Goal: Task Accomplishment & Management: Manage account settings

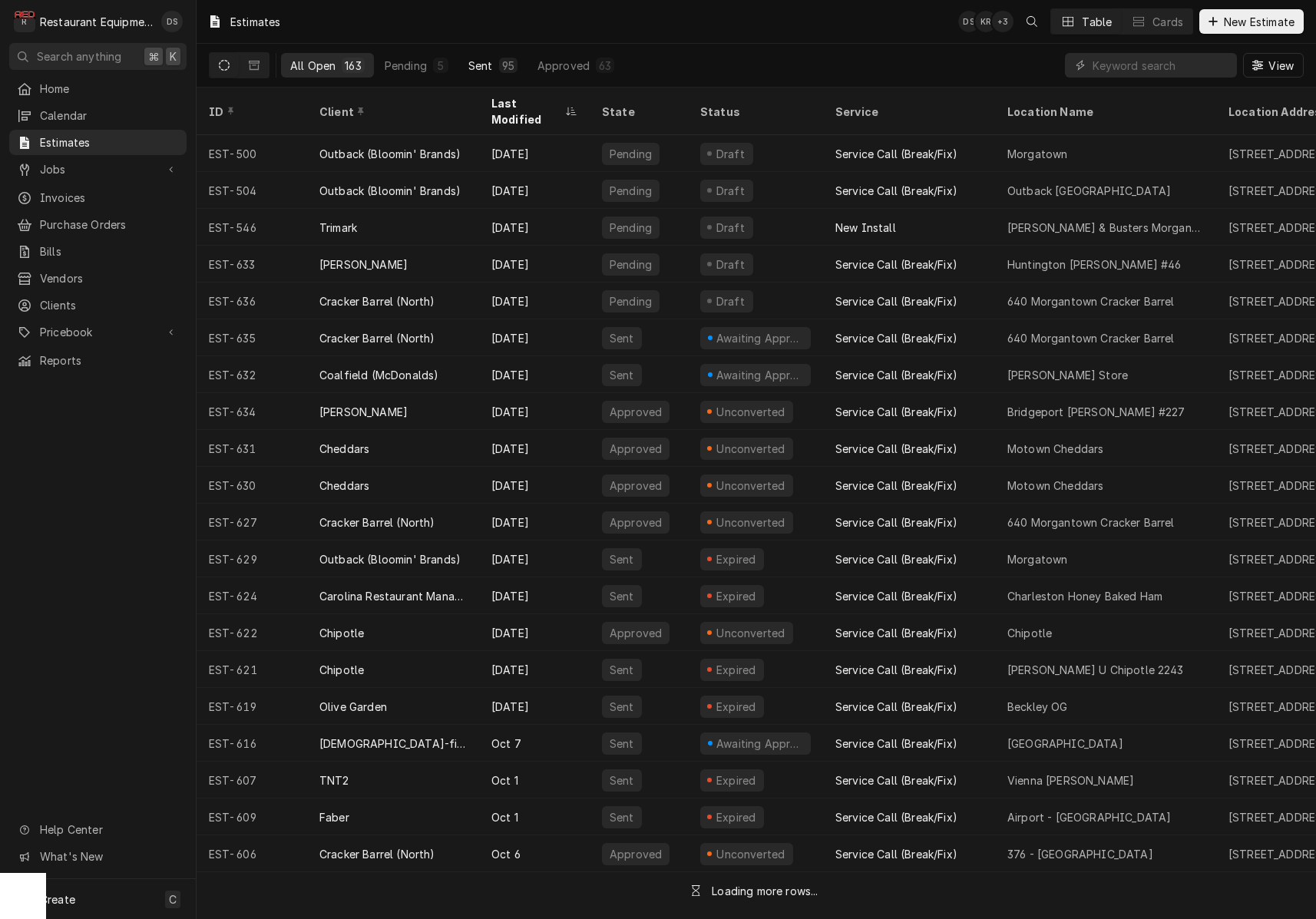
click at [489, 68] on div "Sent" at bounding box center [480, 65] width 25 height 16
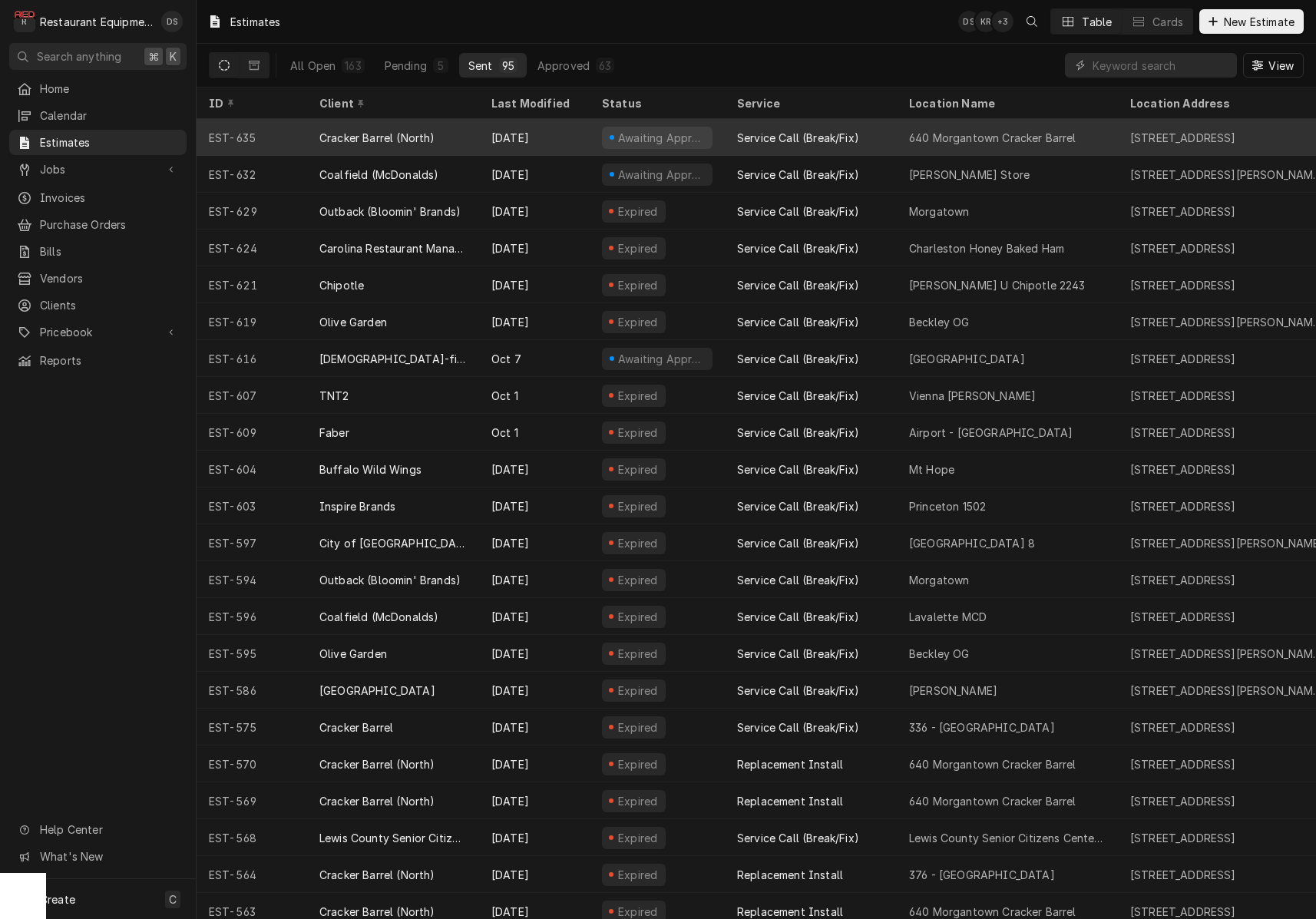
click at [561, 133] on div "Oct 14" at bounding box center [534, 137] width 110 height 37
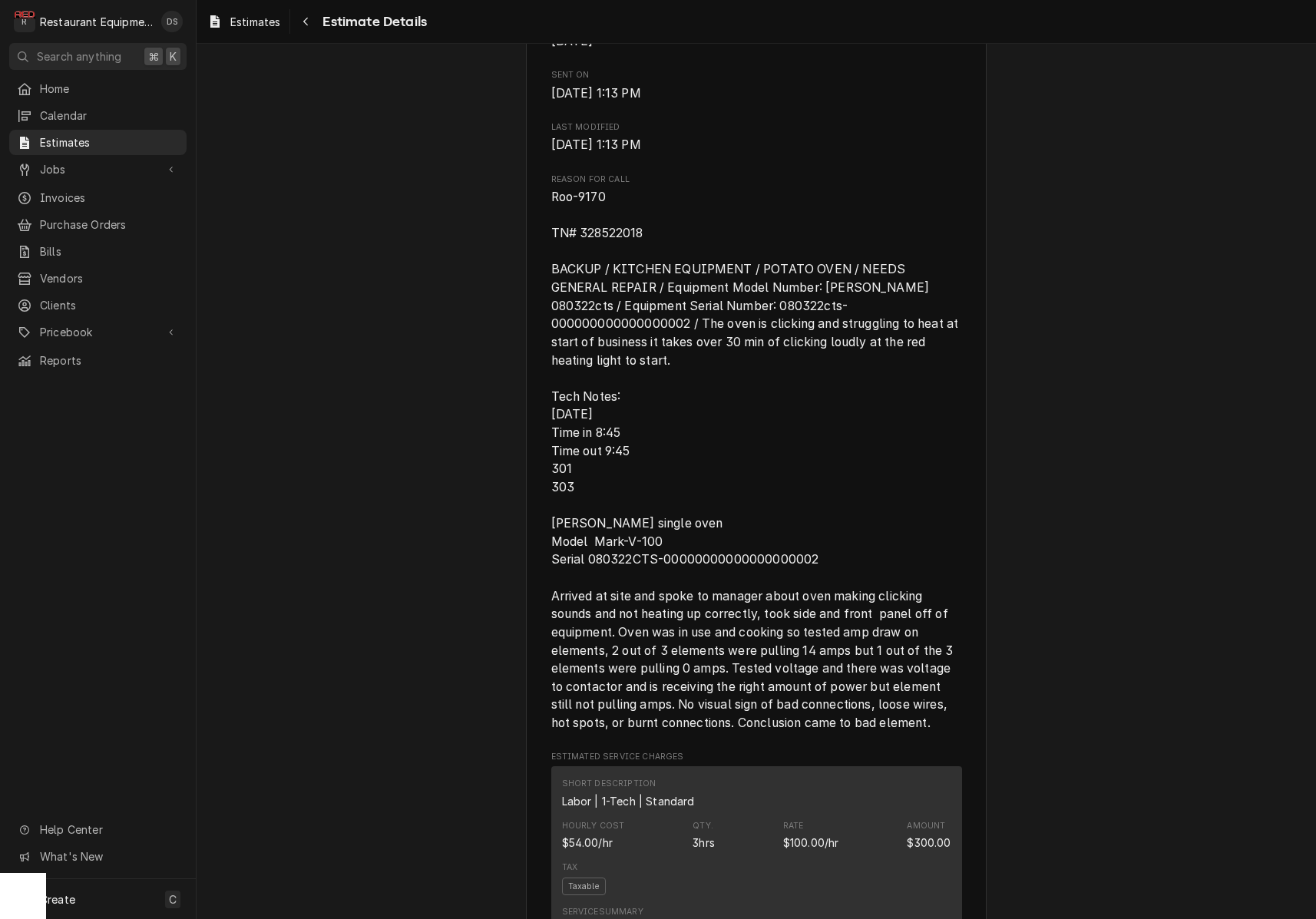
scroll to position [659, 0]
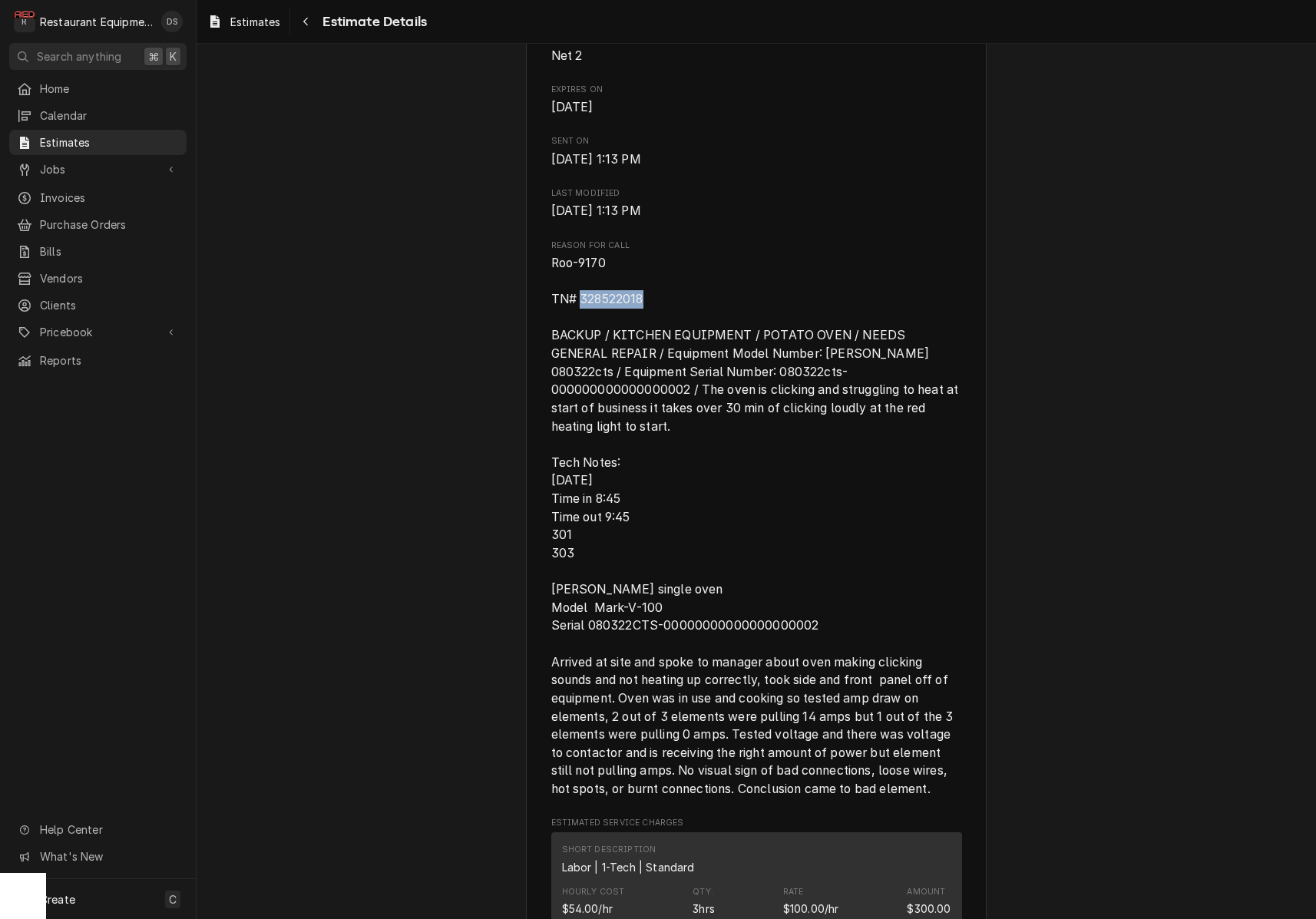
drag, startPoint x: 656, startPoint y: 335, endPoint x: 584, endPoint y: 332, distance: 72.1
click at [578, 332] on span "Roo-9170 TN# 328522018 BACKUP / KITCHEN EQUIPMENT / POTATO OVEN / NEEDS GENERAL…" at bounding box center [756, 525] width 411 height 544
copy span "328522018"
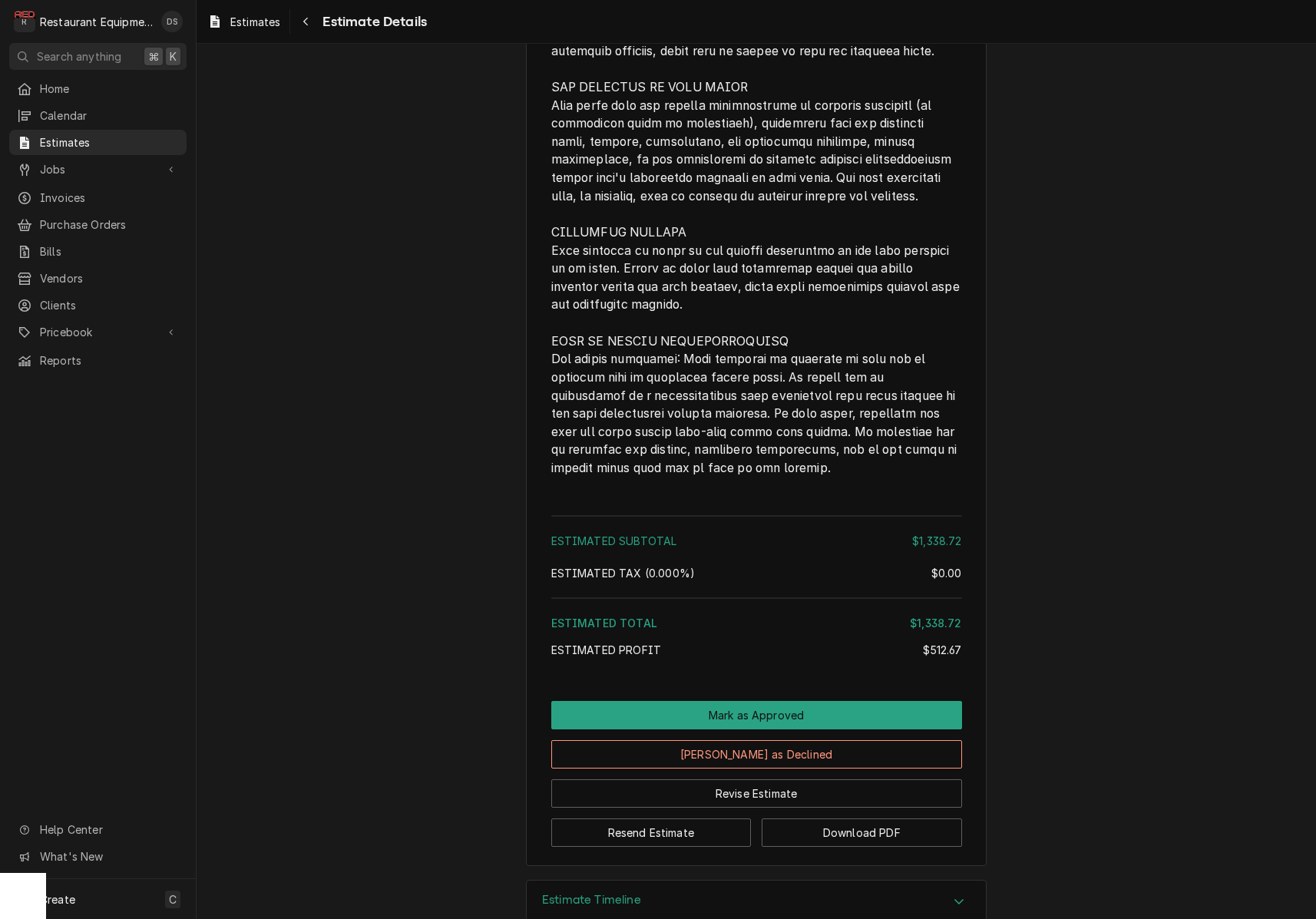
scroll to position [0, 0]
click at [670, 818] on button "Resend Estimate" at bounding box center [651, 832] width 201 height 29
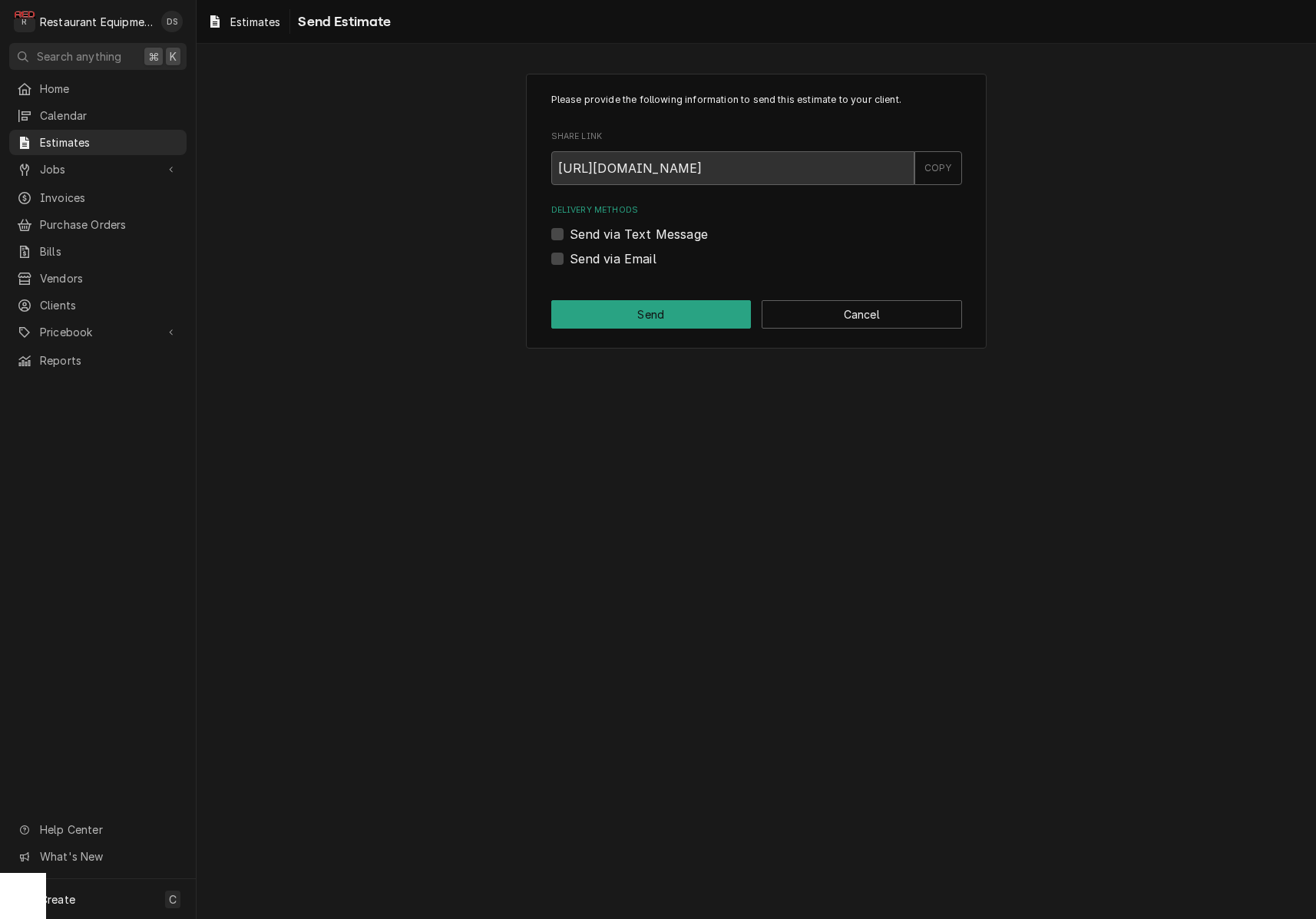
click at [570, 255] on label "Send via Email" at bounding box center [613, 259] width 87 height 19
click at [570, 255] on input "Send via Email" at bounding box center [775, 266] width 411 height 34
checkbox input "true"
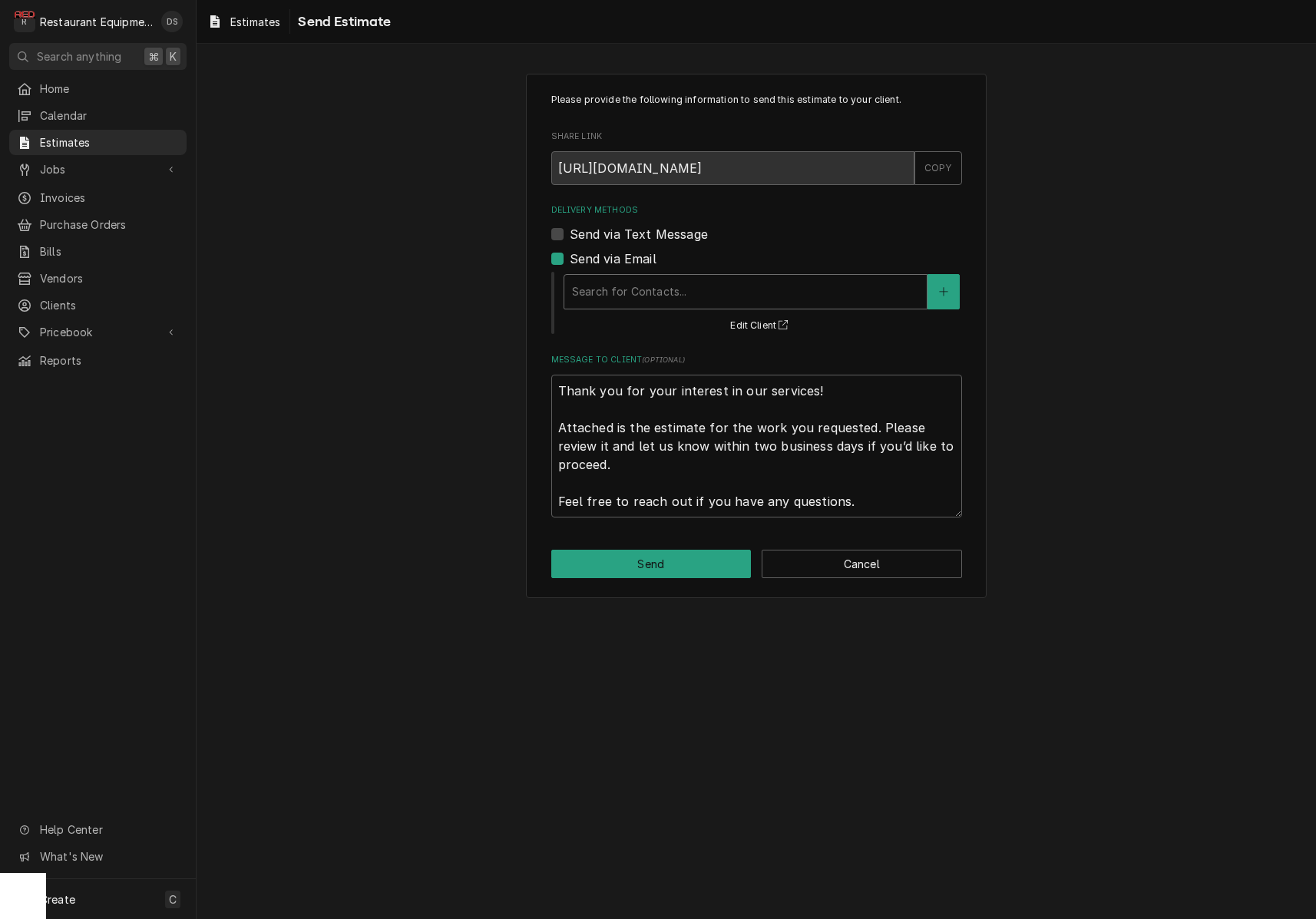
click at [645, 289] on div "Search for Contacts..." at bounding box center [746, 291] width 347 height 16
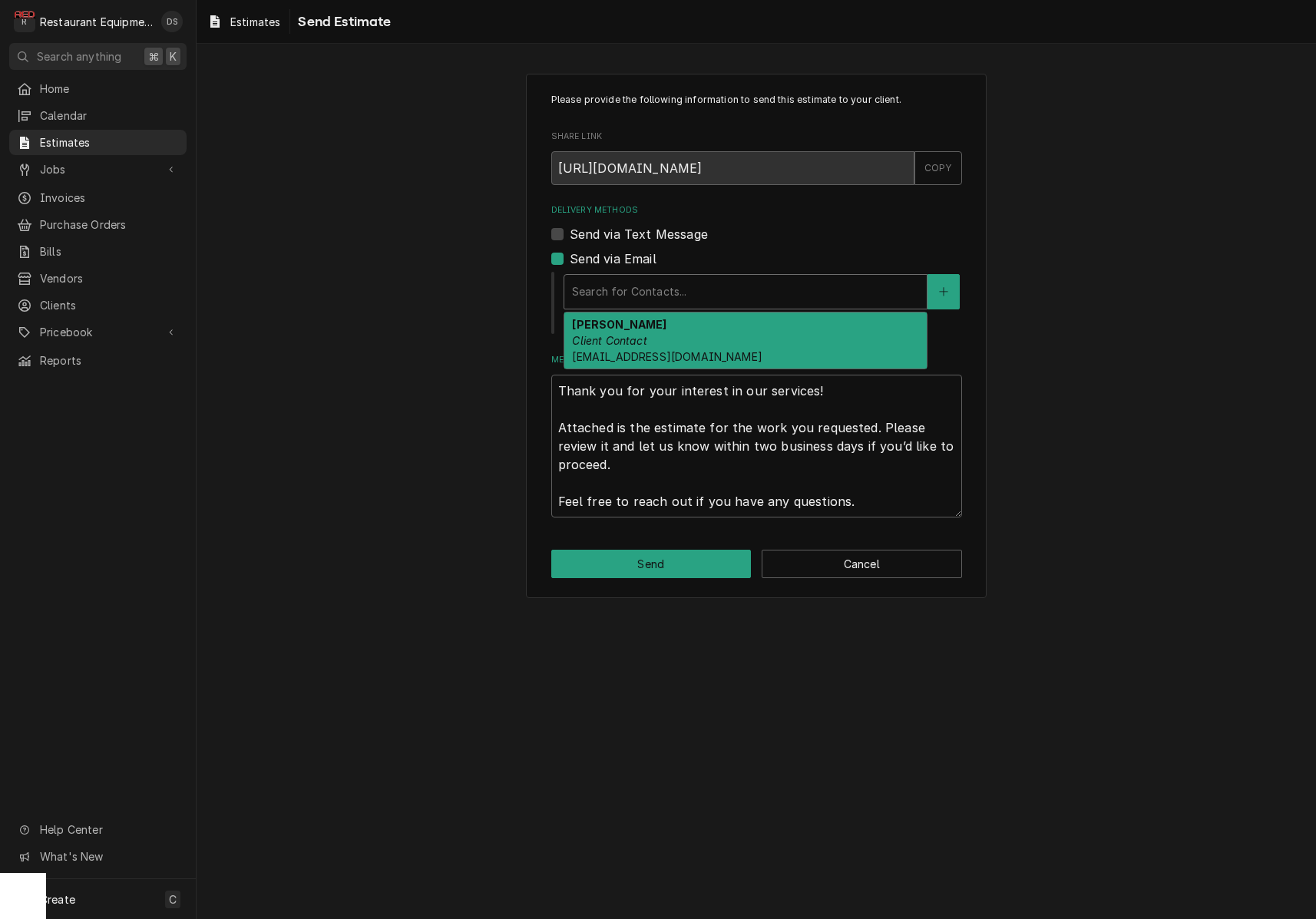
click at [714, 323] on div "derek Client Contact dstewart1609@yahoo.com" at bounding box center [745, 340] width 363 height 56
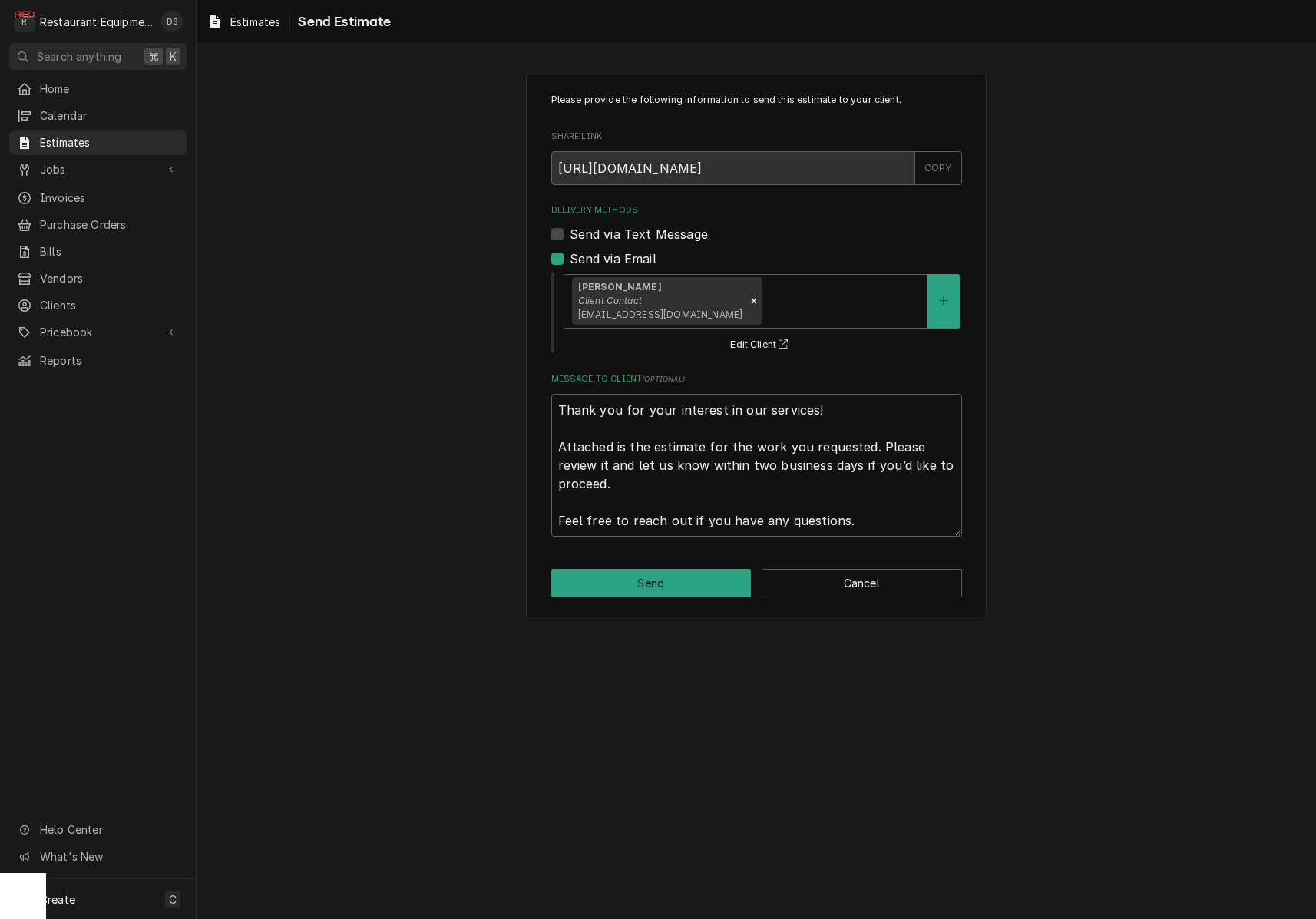
click at [674, 579] on button "Send" at bounding box center [651, 583] width 201 height 29
type textarea "x"
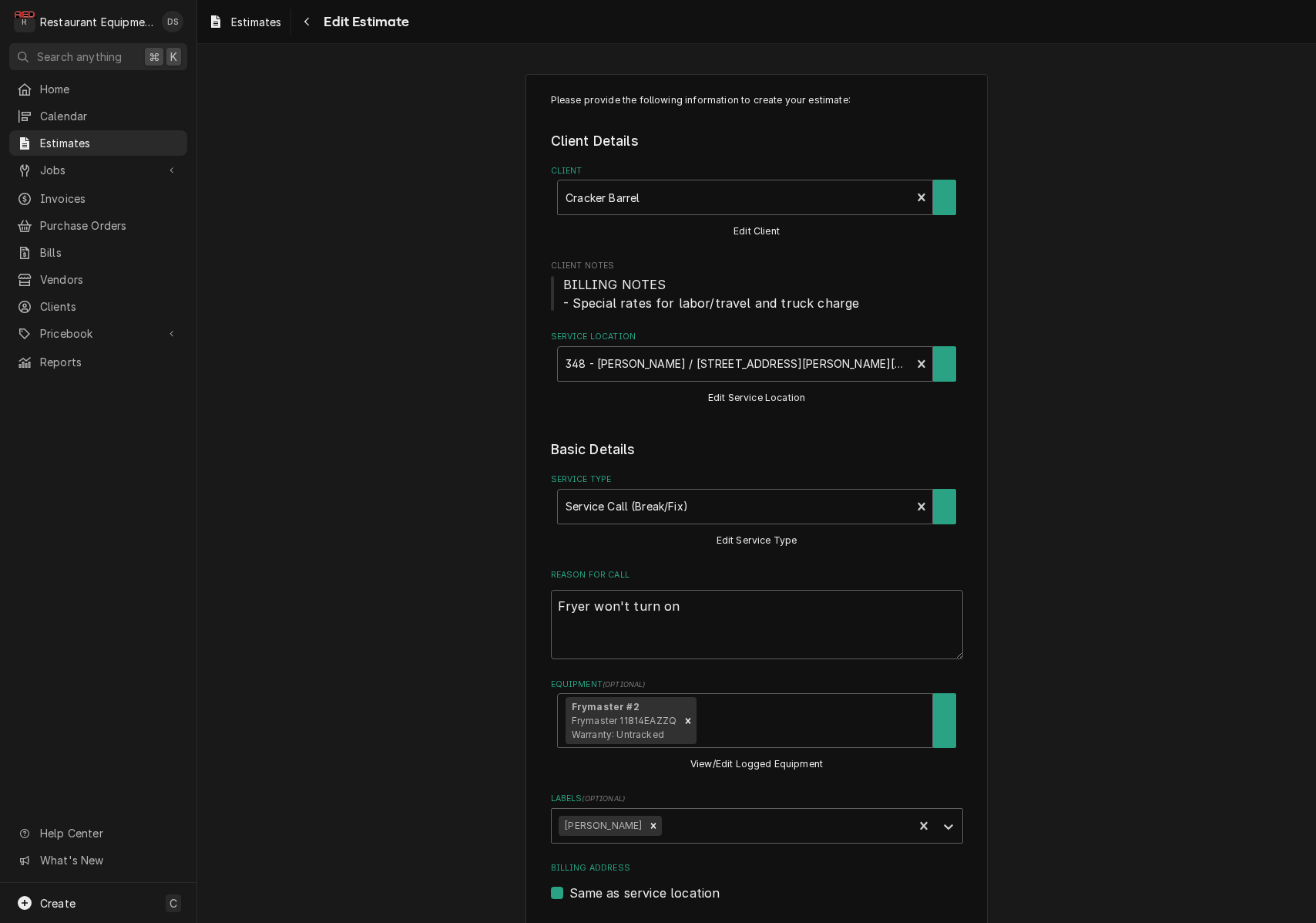
type textarea "x"
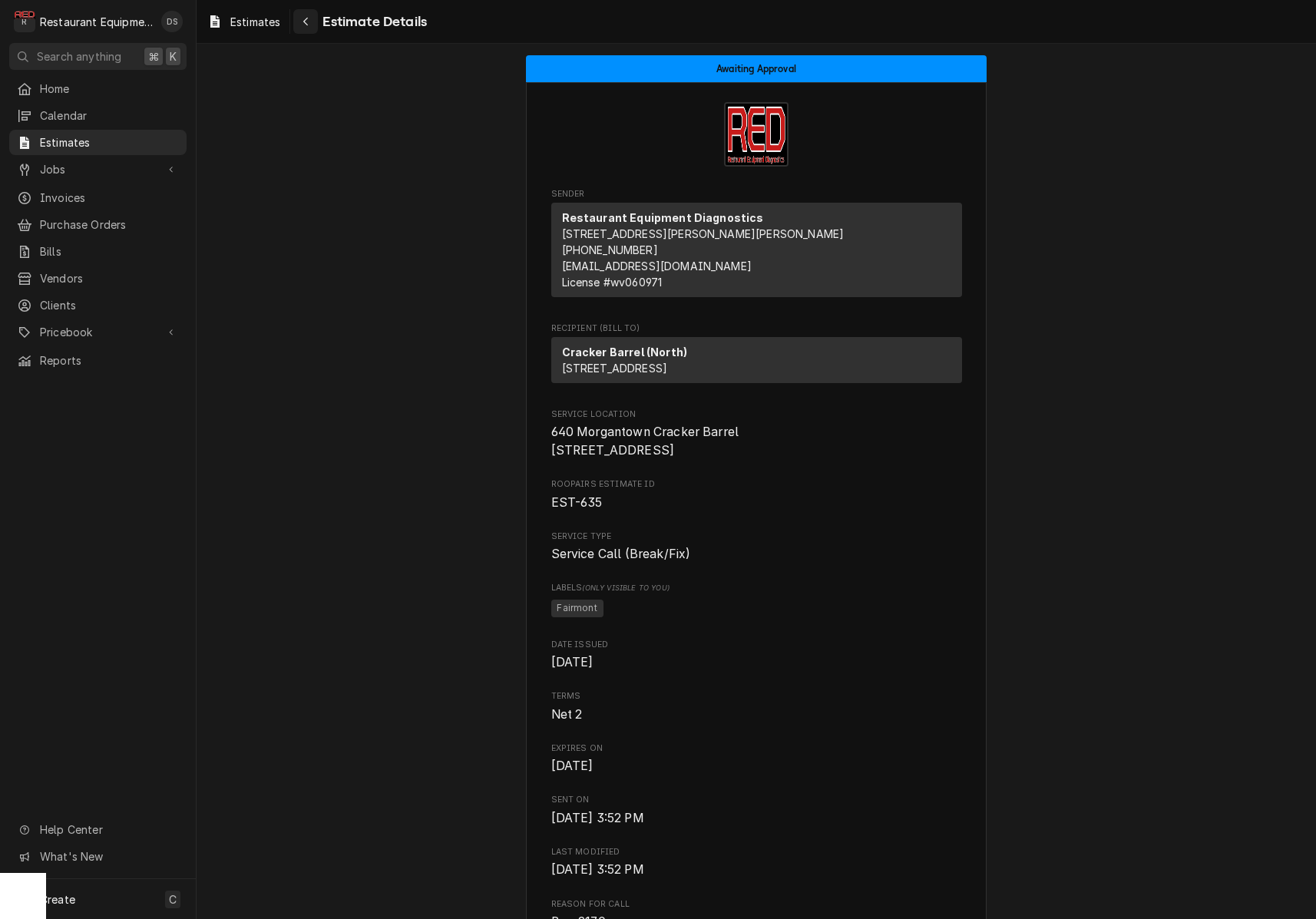
click at [304, 21] on div "Navigate back" at bounding box center [305, 21] width 16 height 16
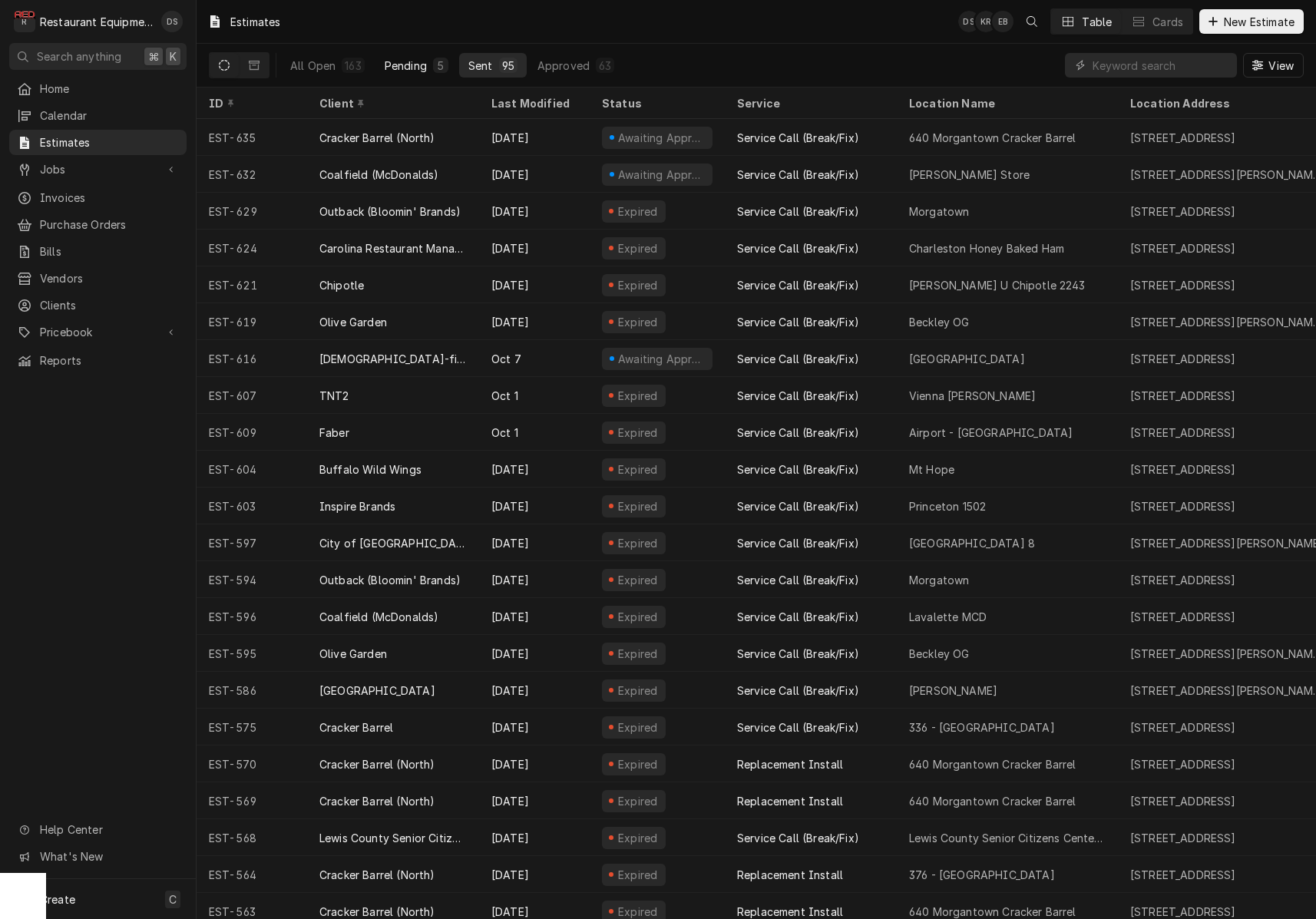
click at [414, 61] on div "Pending" at bounding box center [406, 65] width 43 height 16
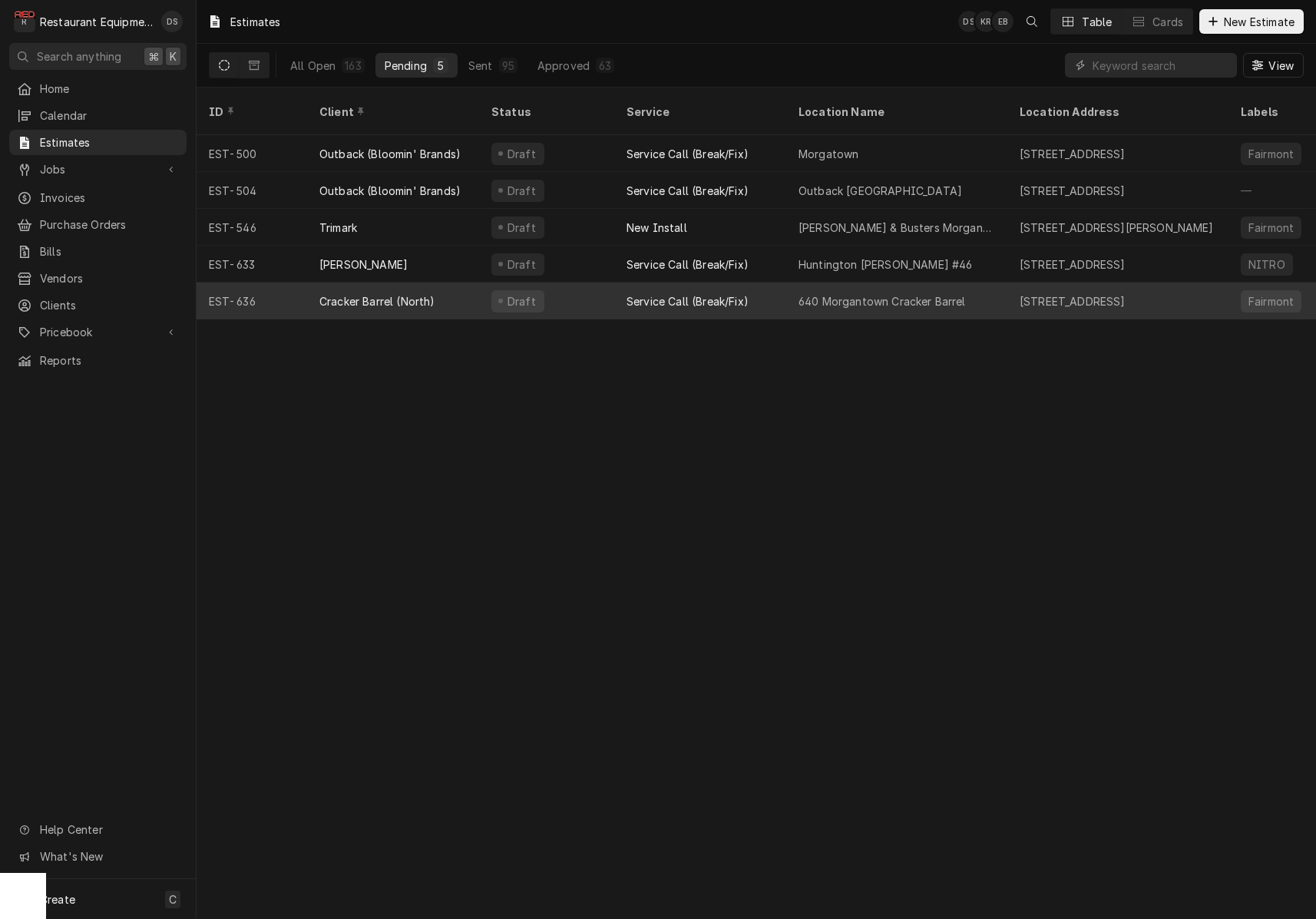
click at [566, 282] on div "Draft" at bounding box center [546, 300] width 135 height 37
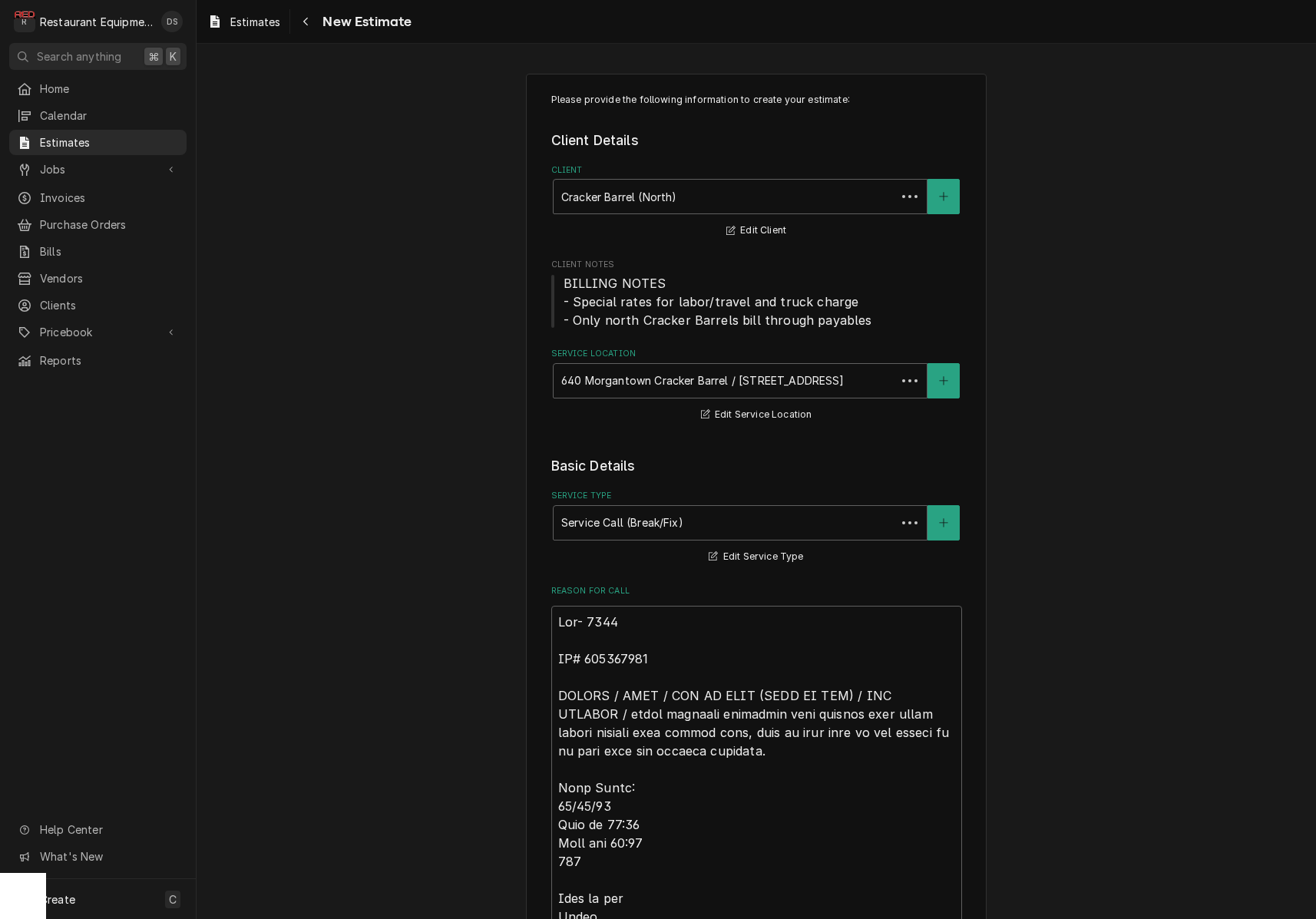
type textarea "x"
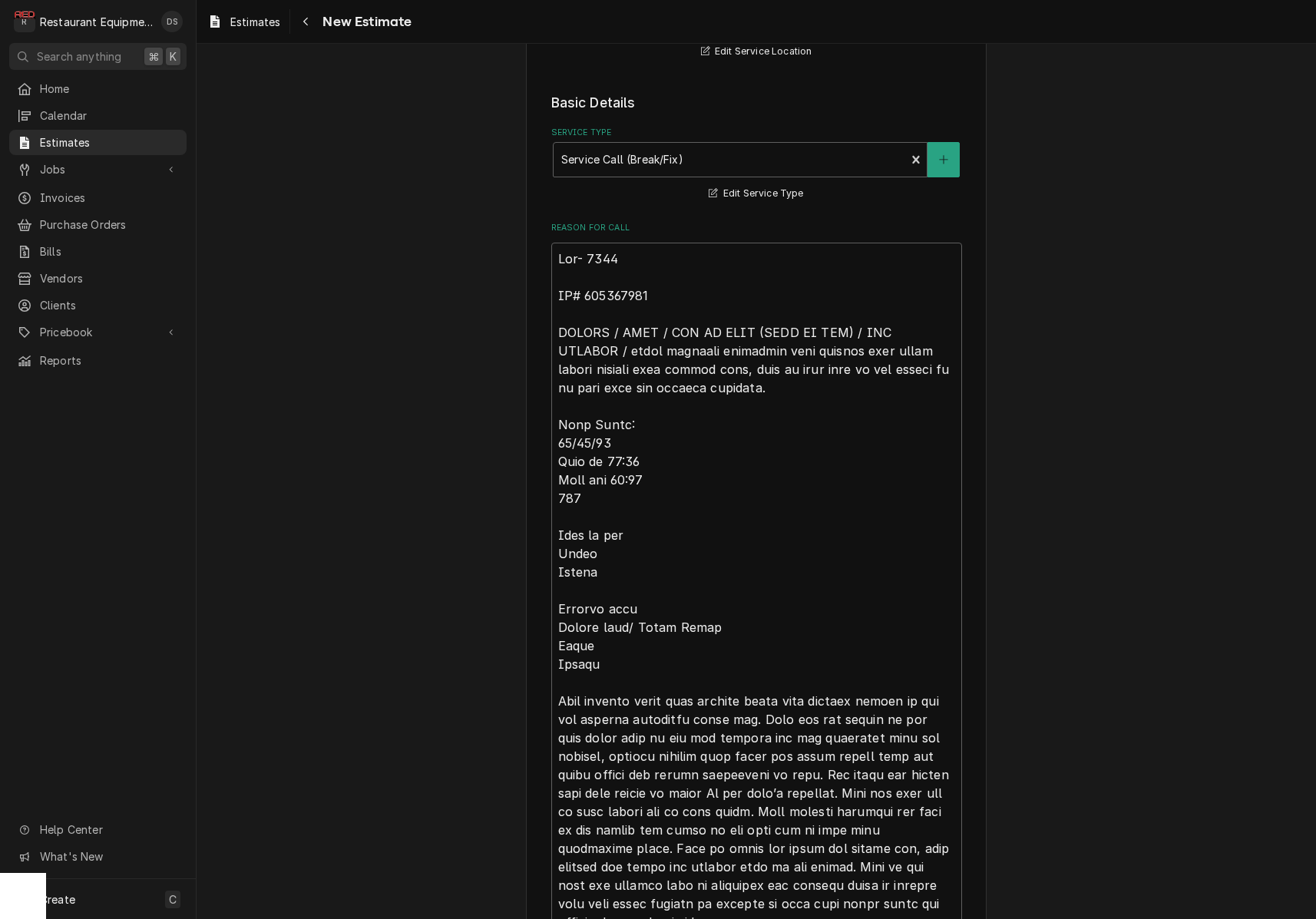
scroll to position [391, 0]
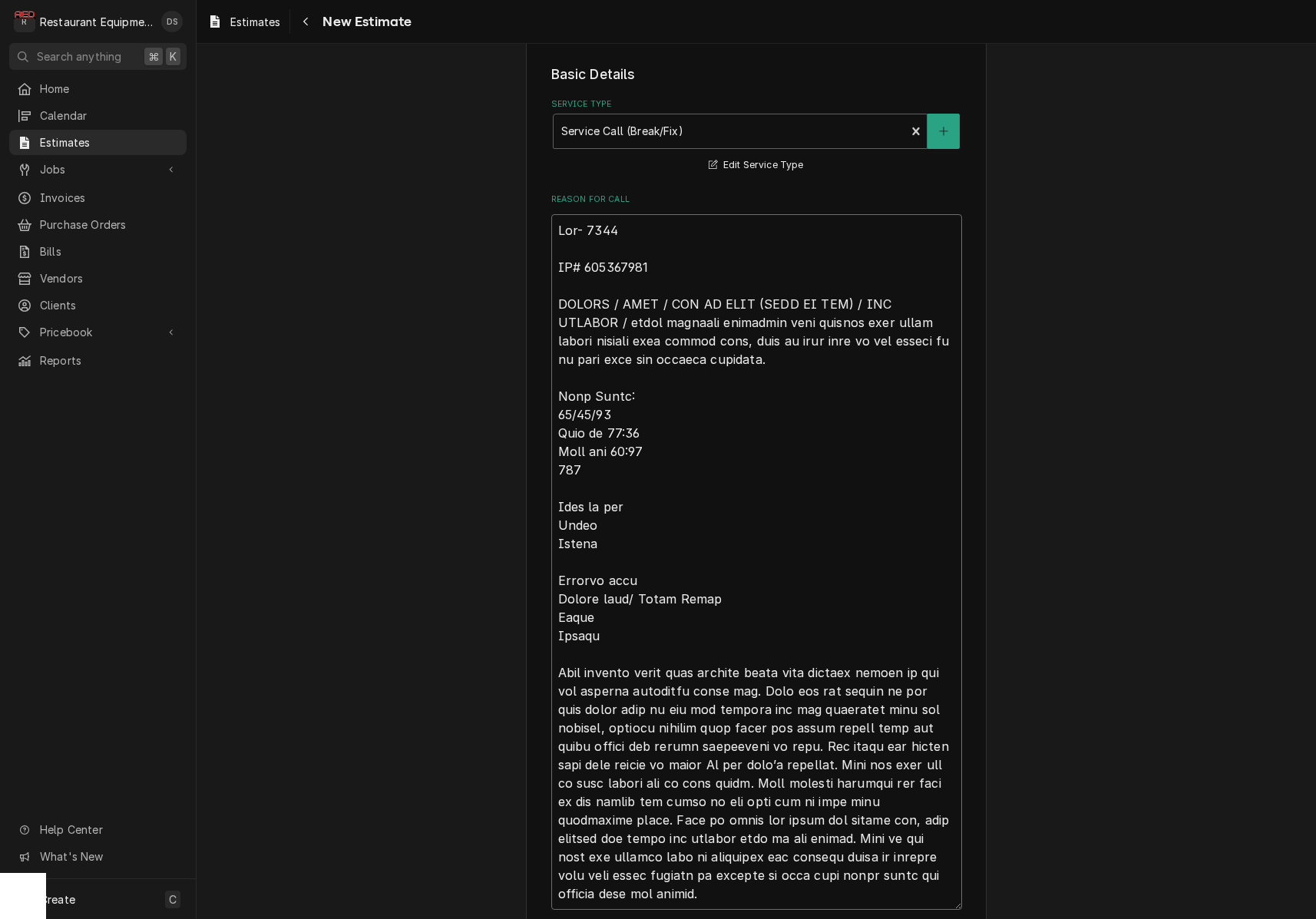
click at [660, 265] on textarea "Reason For Call" at bounding box center [756, 562] width 411 height 696
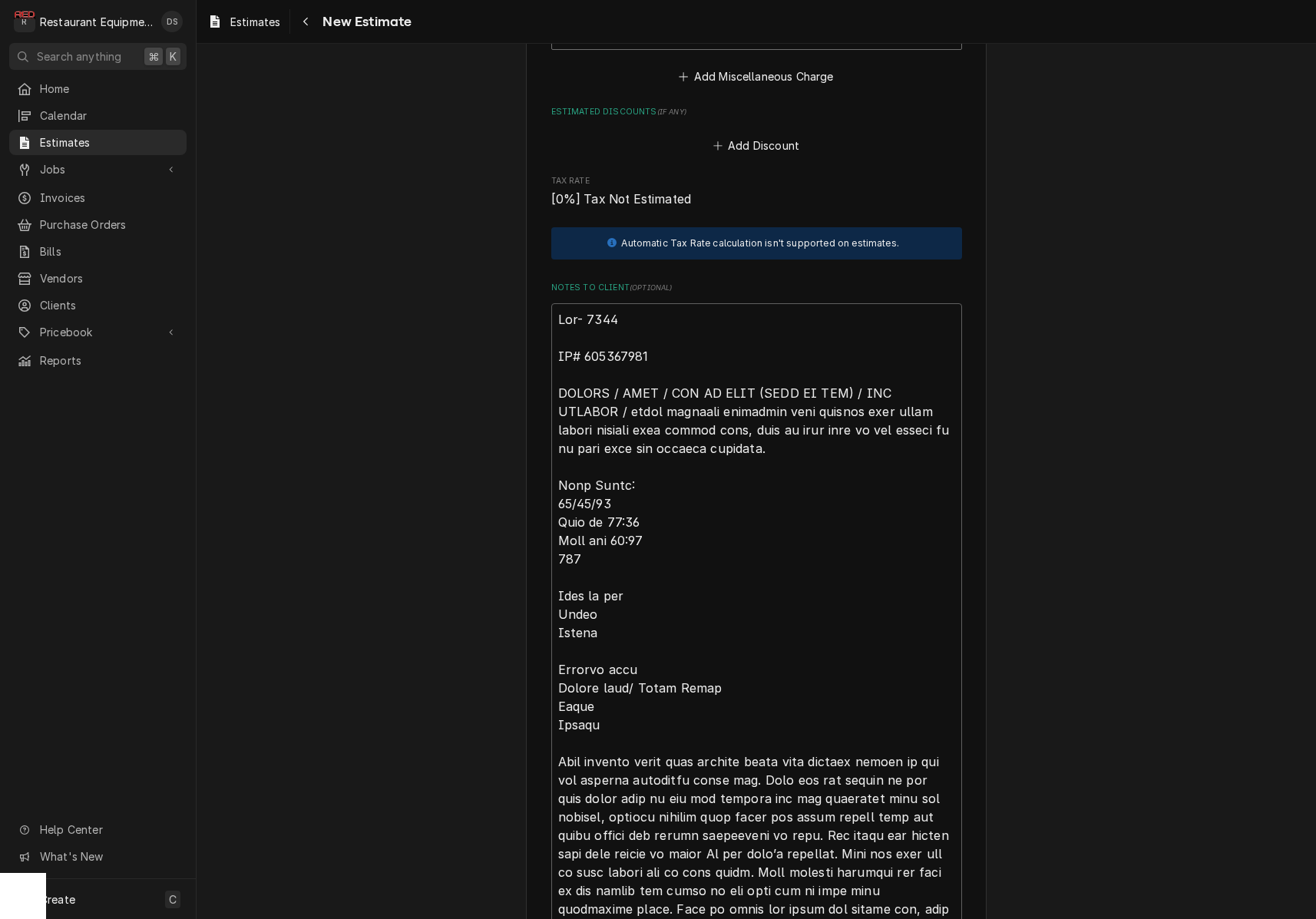
scroll to position [4419, 0]
drag, startPoint x: 668, startPoint y: 328, endPoint x: 589, endPoint y: 328, distance: 79.0
click at [588, 328] on textarea "Notes to Client ( optional )" at bounding box center [756, 651] width 411 height 696
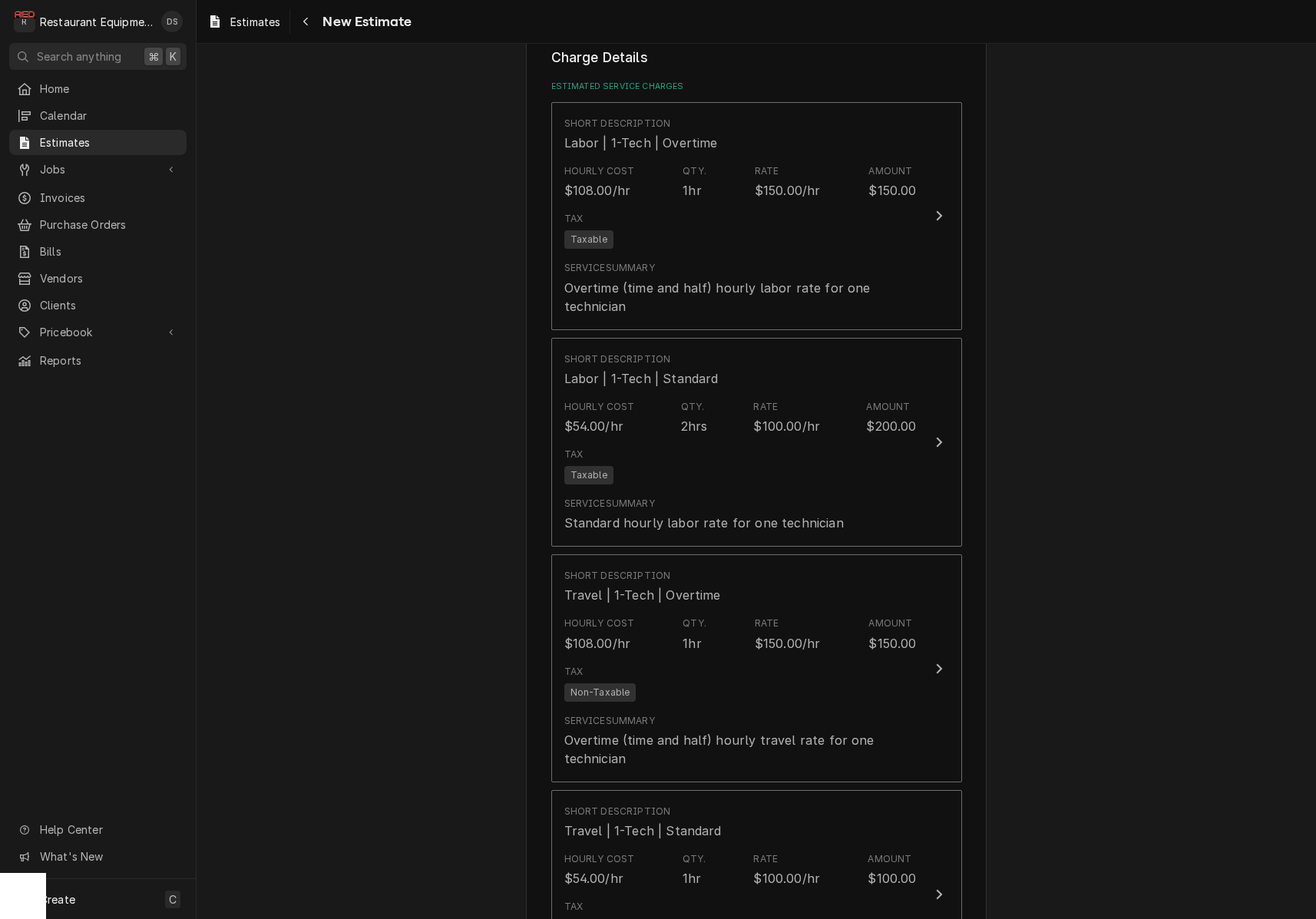
scroll to position [2158, 0]
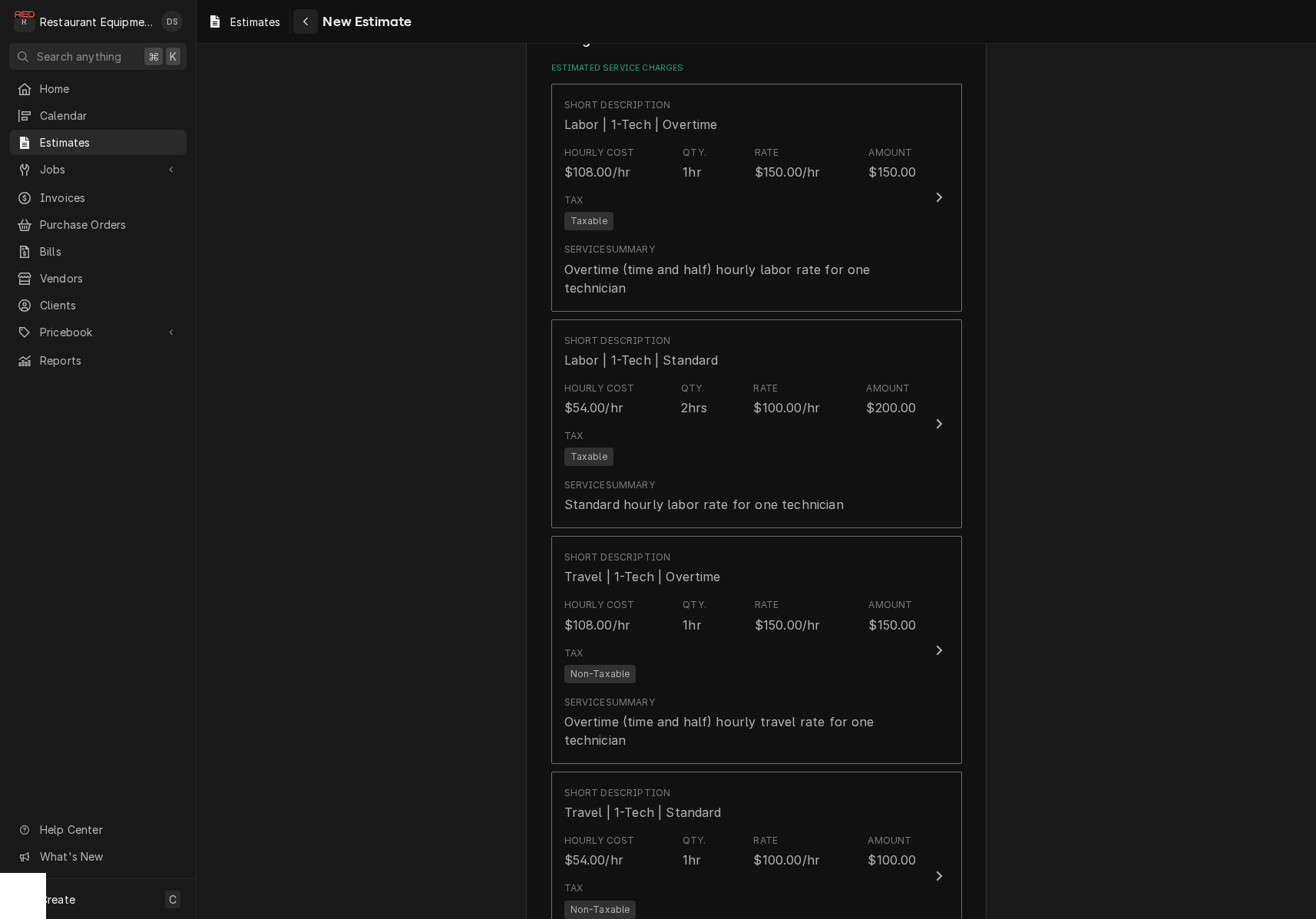
click at [302, 21] on div "Navigate back" at bounding box center [305, 21] width 16 height 16
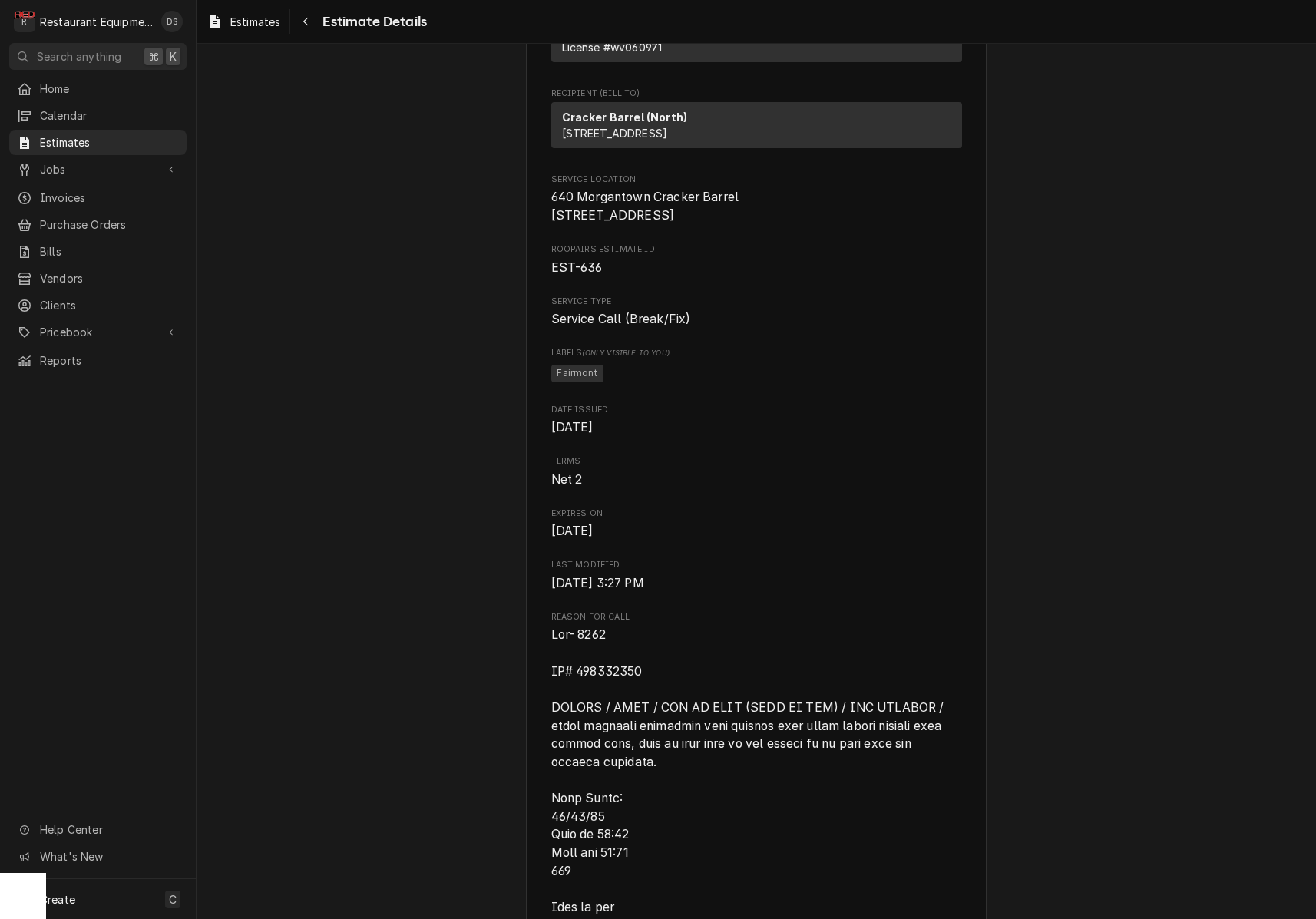
scroll to position [204, 0]
